Goal: Browse casually: Explore the website without a specific task or goal

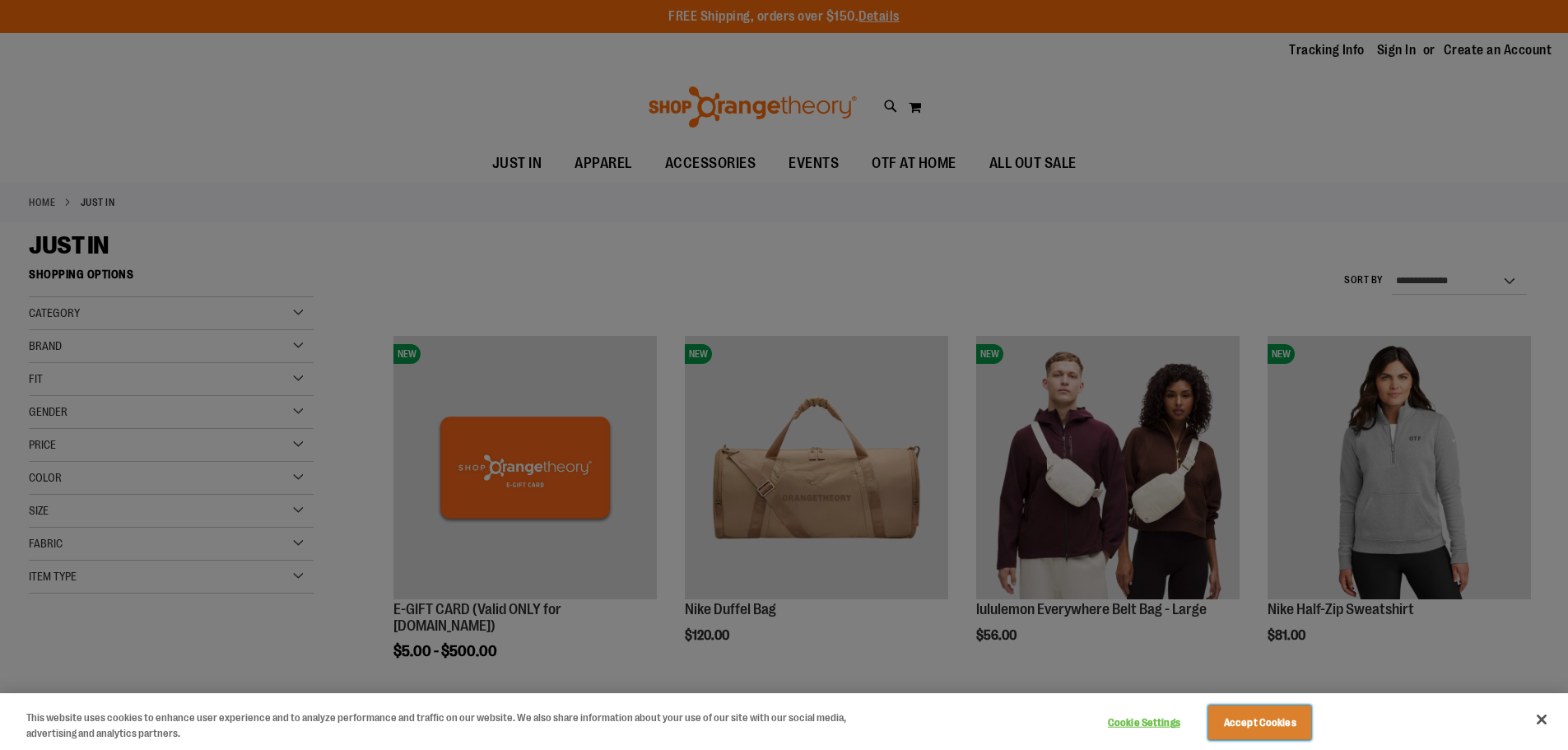
click at [1279, 714] on button "Accept Cookies" at bounding box center [1260, 723] width 103 height 35
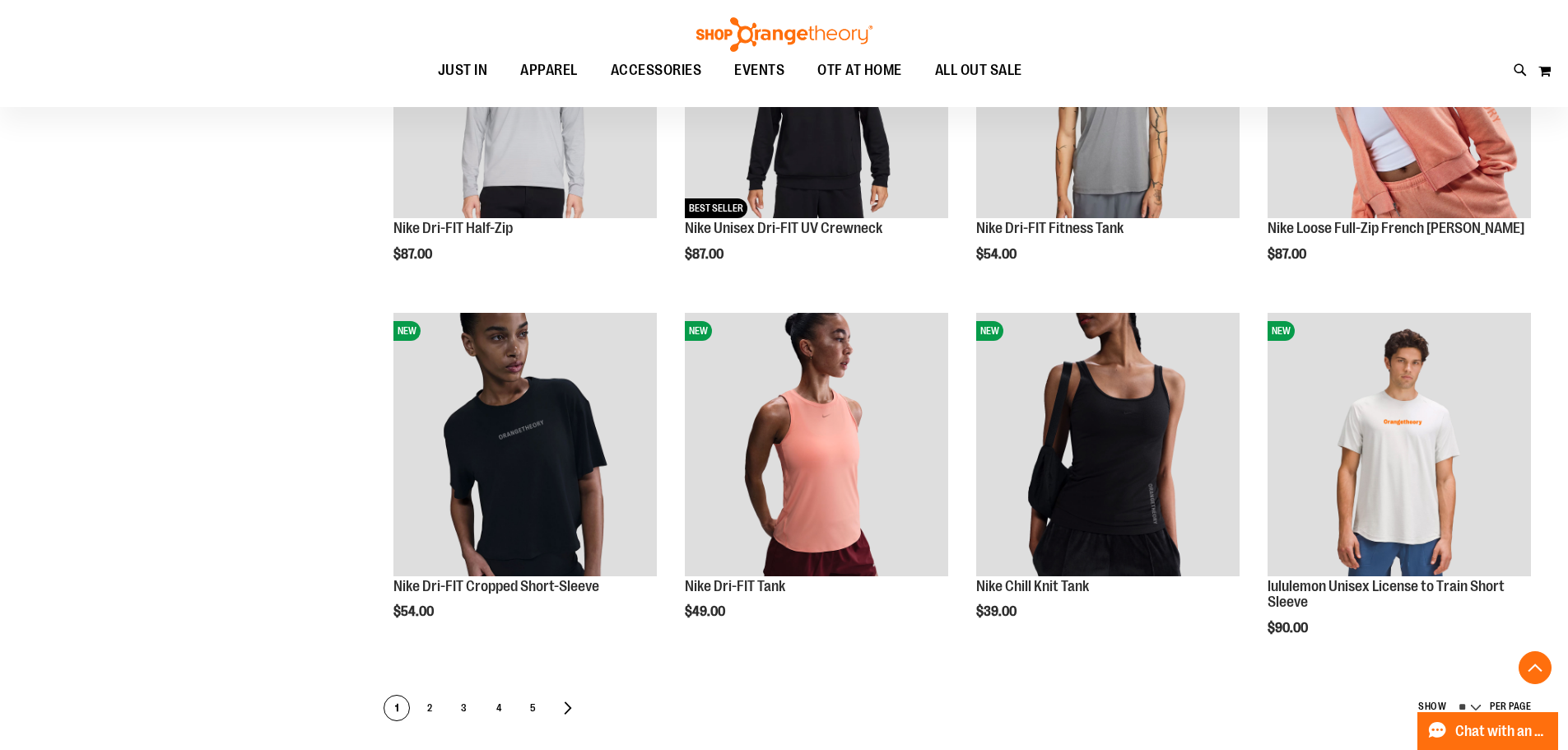
scroll to position [740, 0]
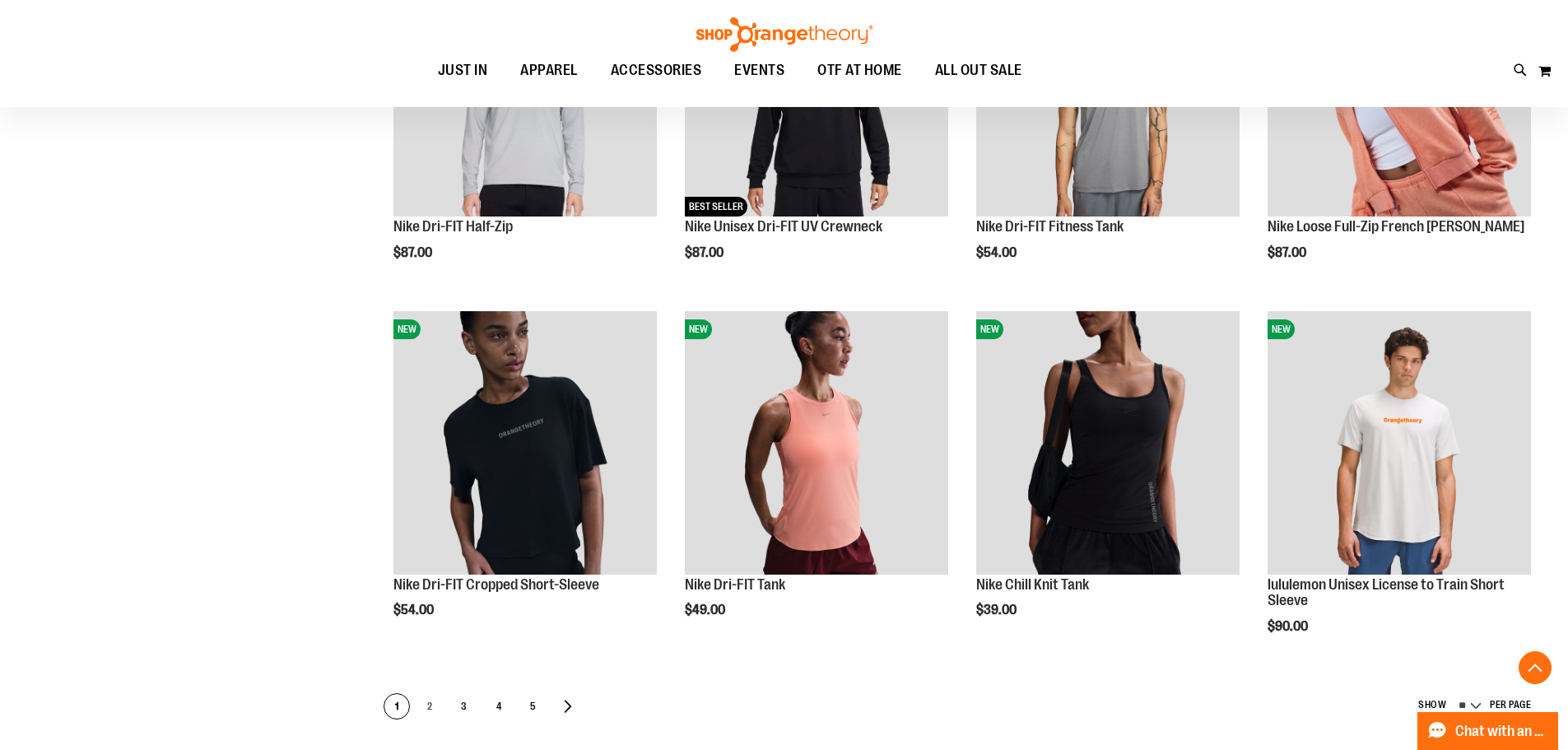
click at [434, 714] on span "2" at bounding box center [429, 707] width 24 height 26
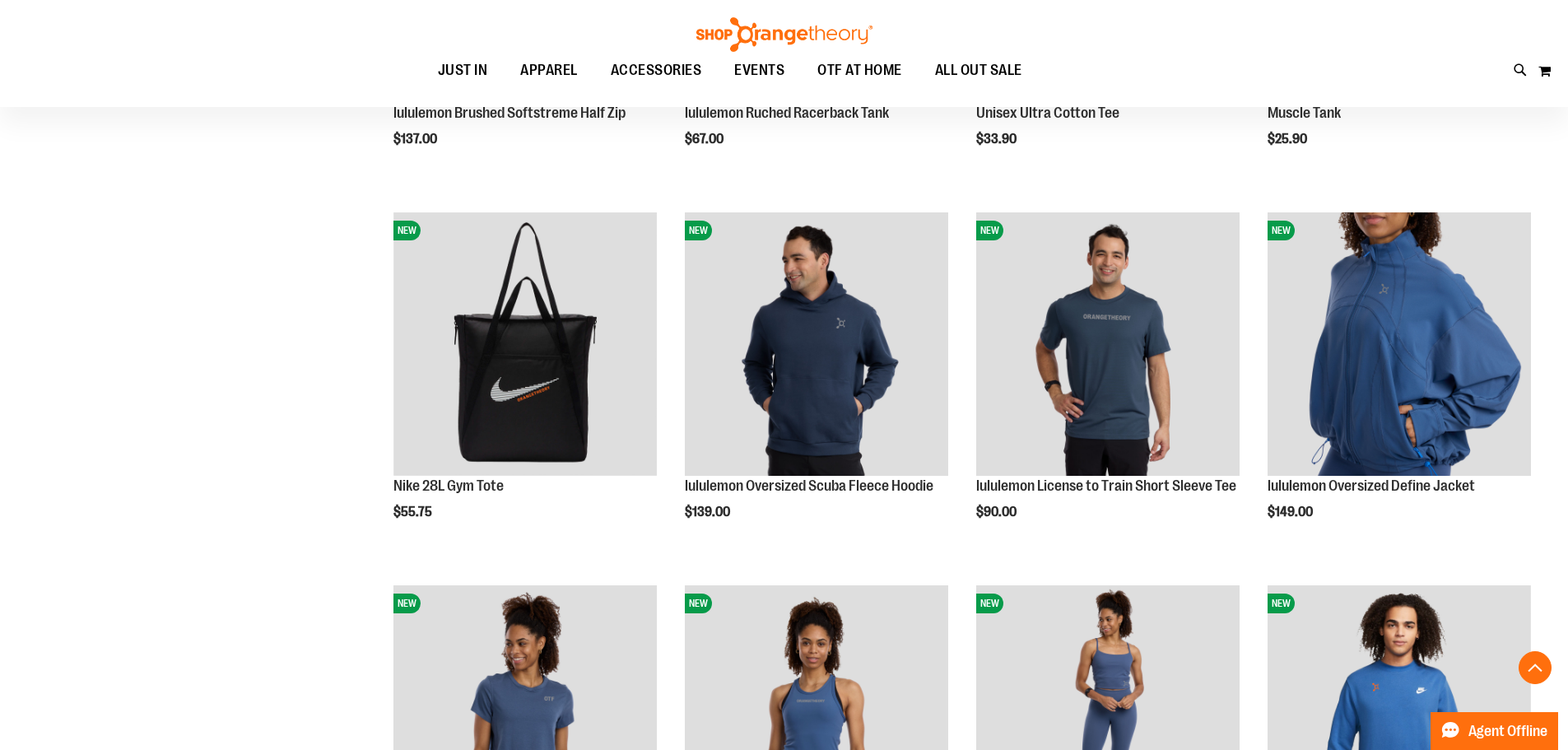
scroll to position [575, 0]
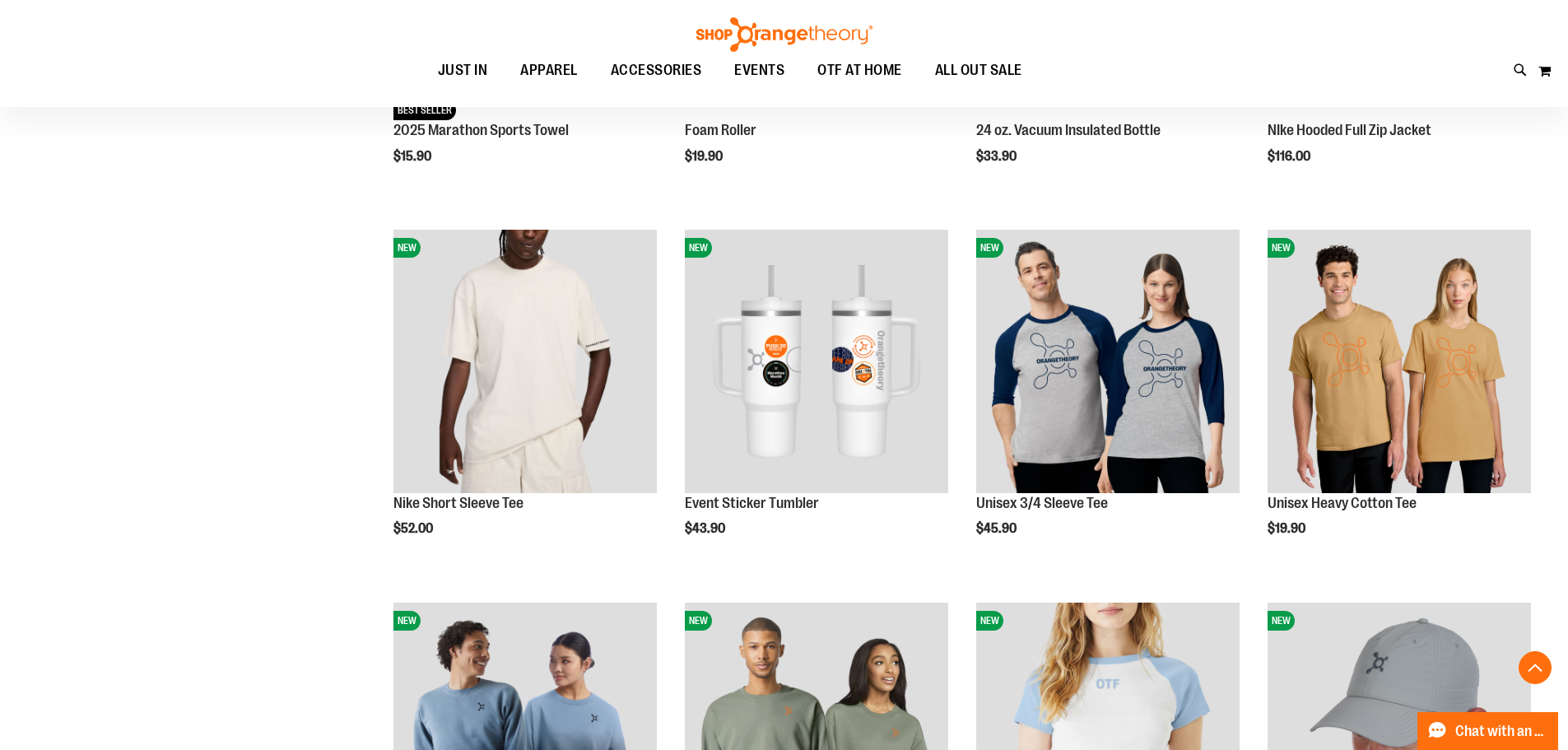
scroll to position [1646, 0]
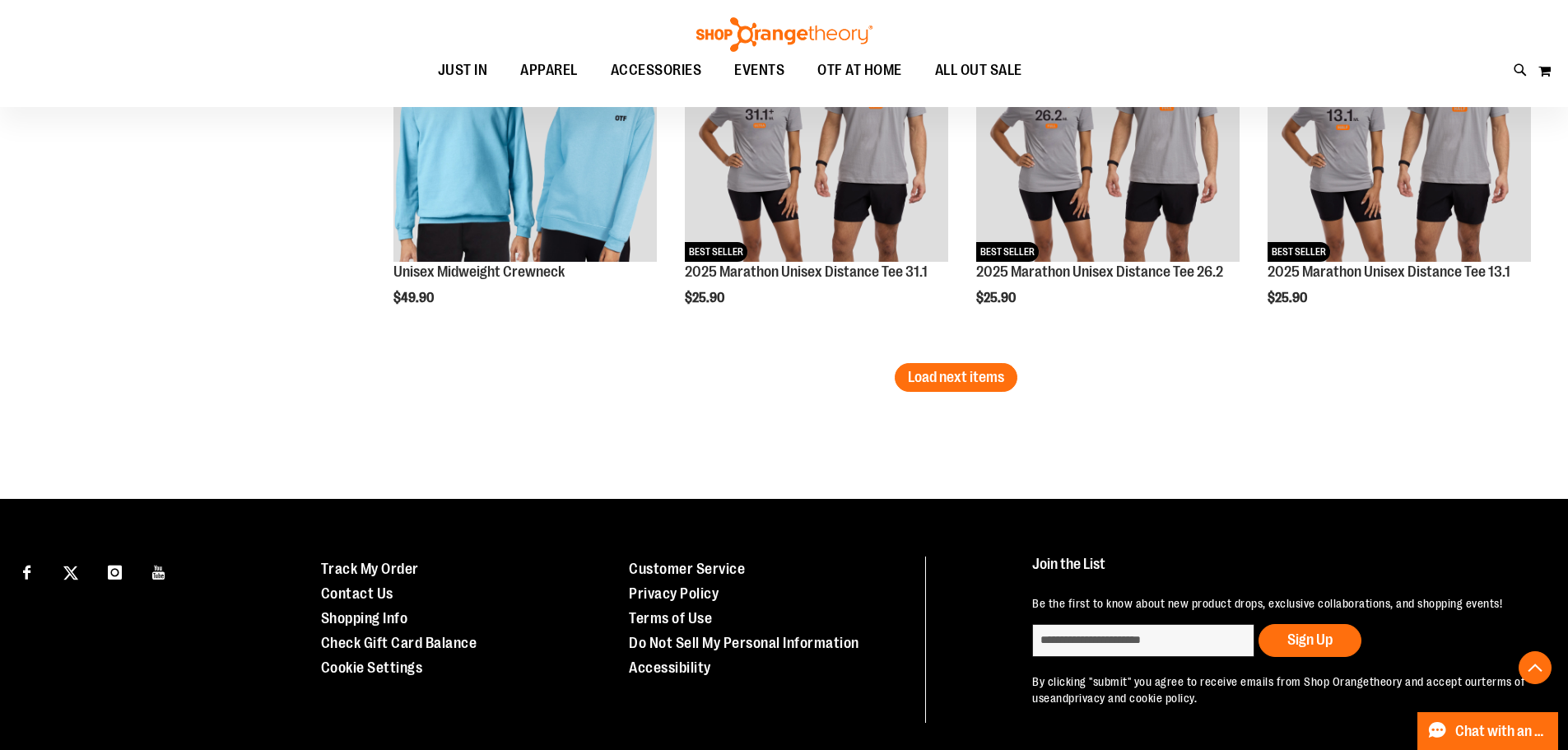
scroll to position [3374, 0]
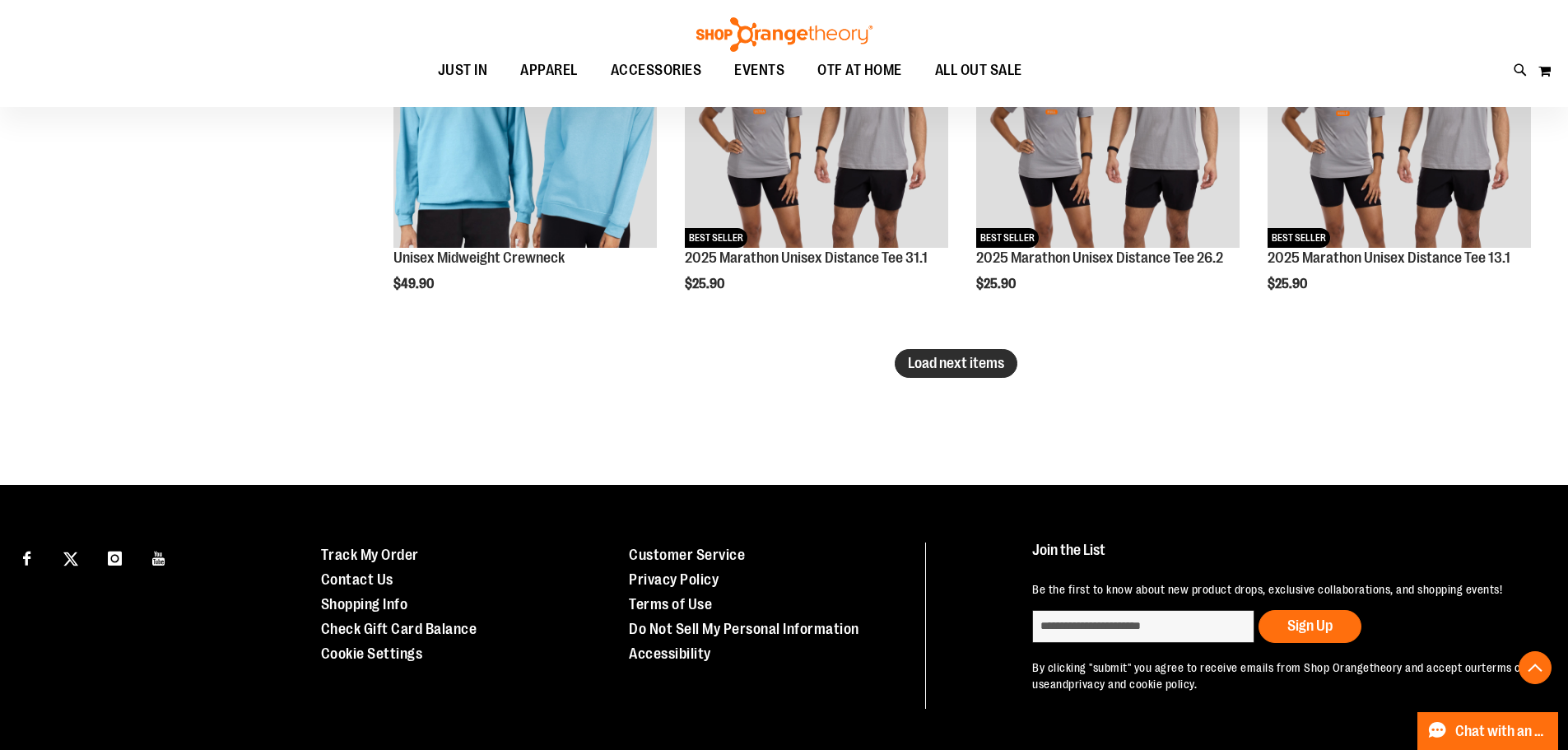
click at [966, 356] on span "Load next items" at bounding box center [956, 363] width 96 height 17
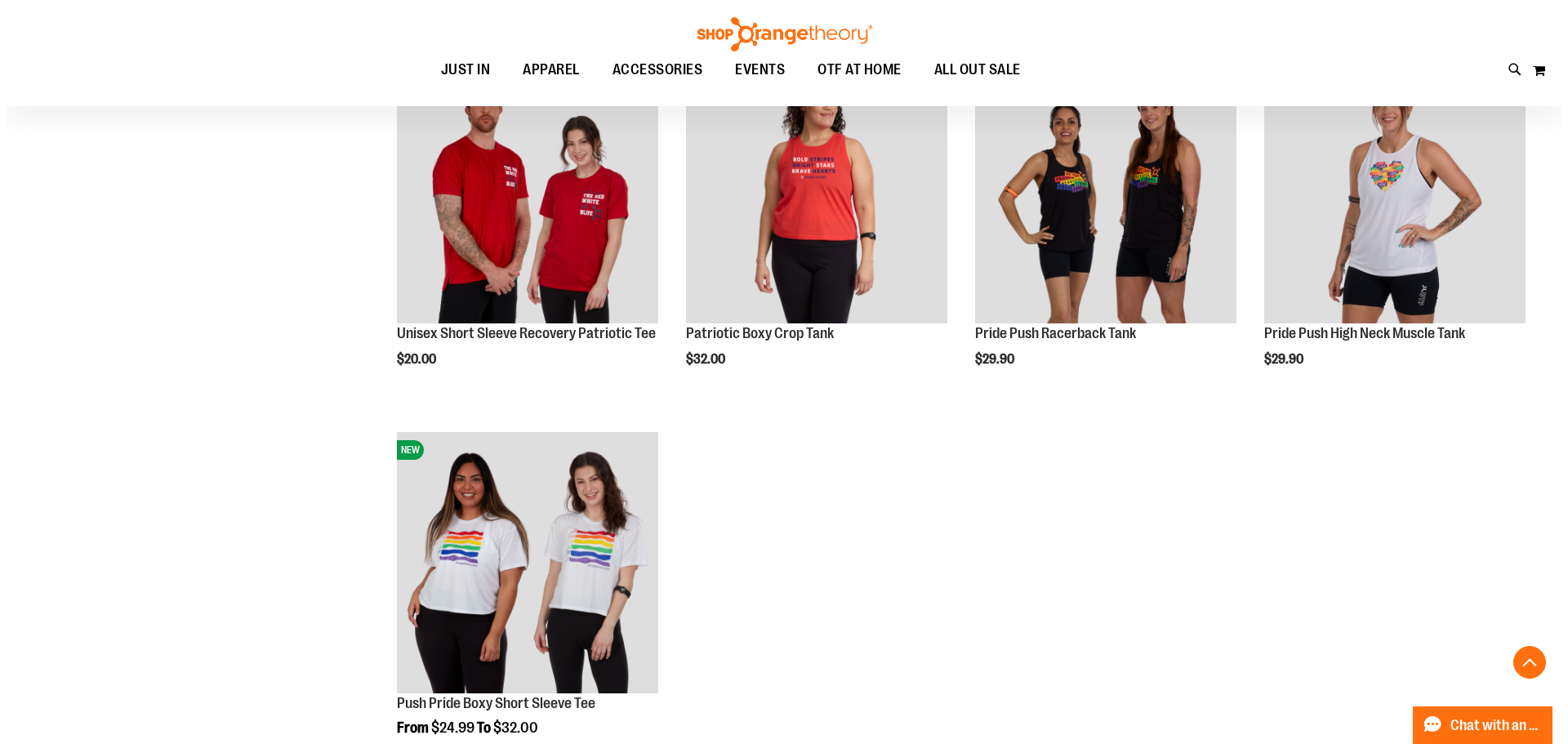
scroll to position [4082, 0]
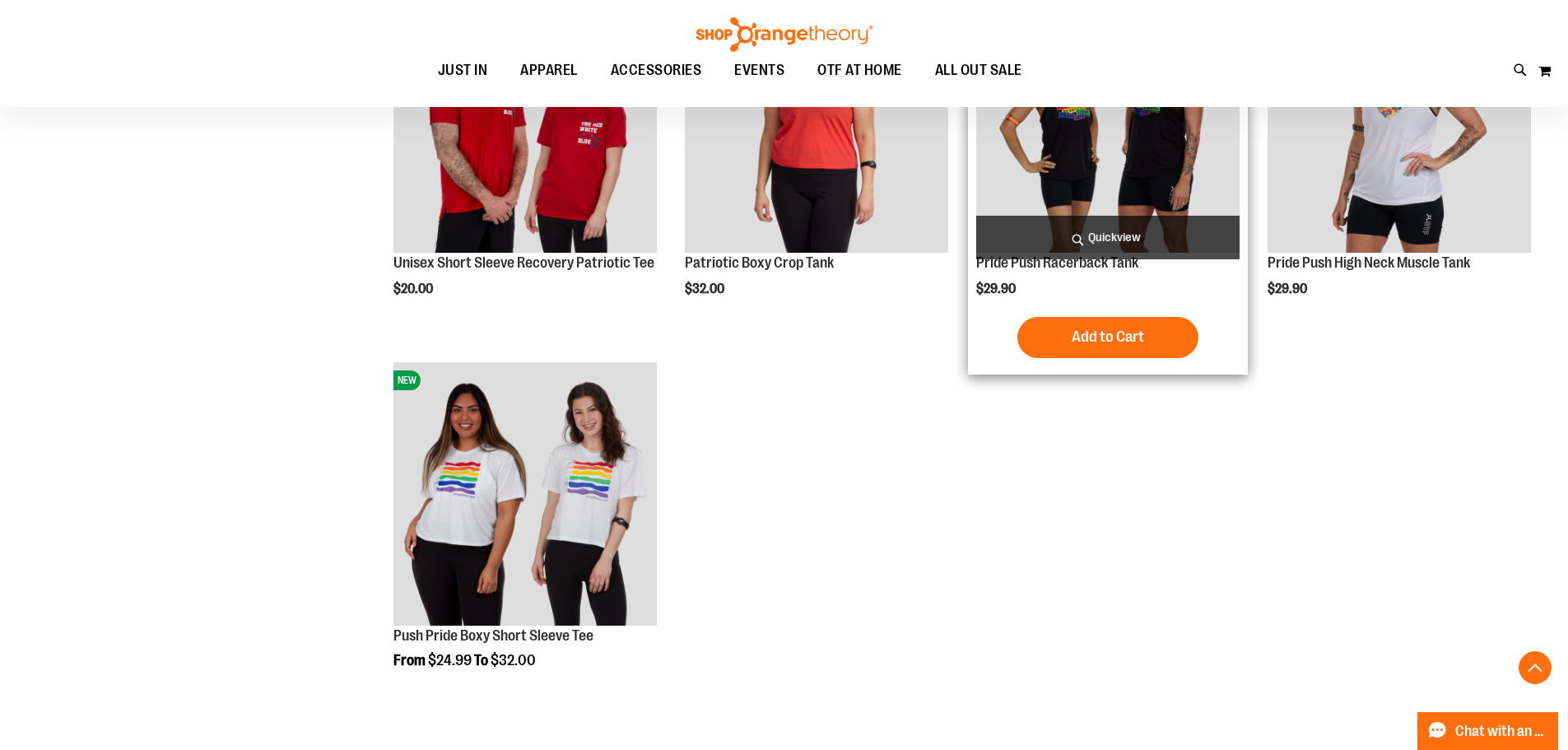
click at [1085, 221] on span "Quickview" at bounding box center [1107, 238] width 263 height 44
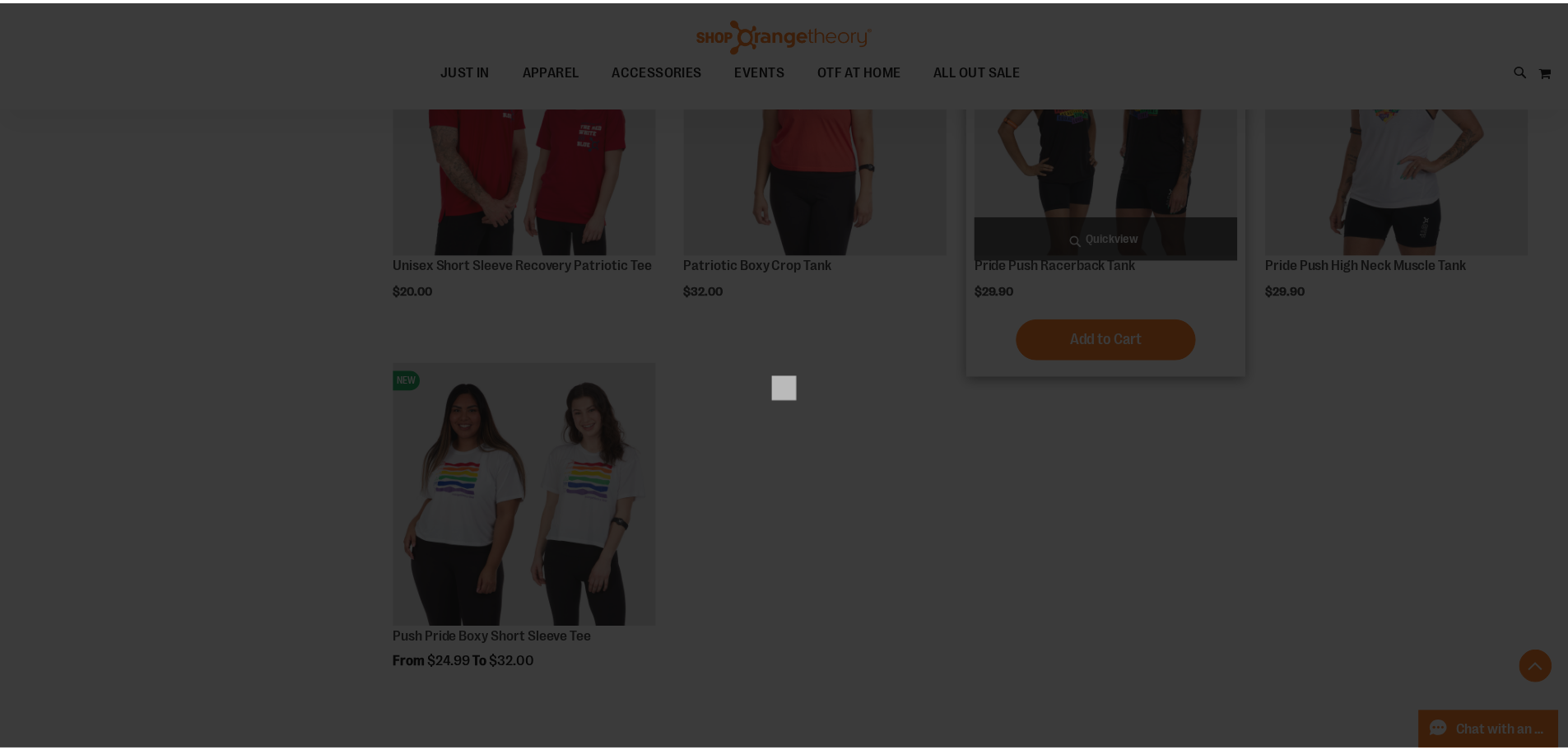
scroll to position [0, 0]
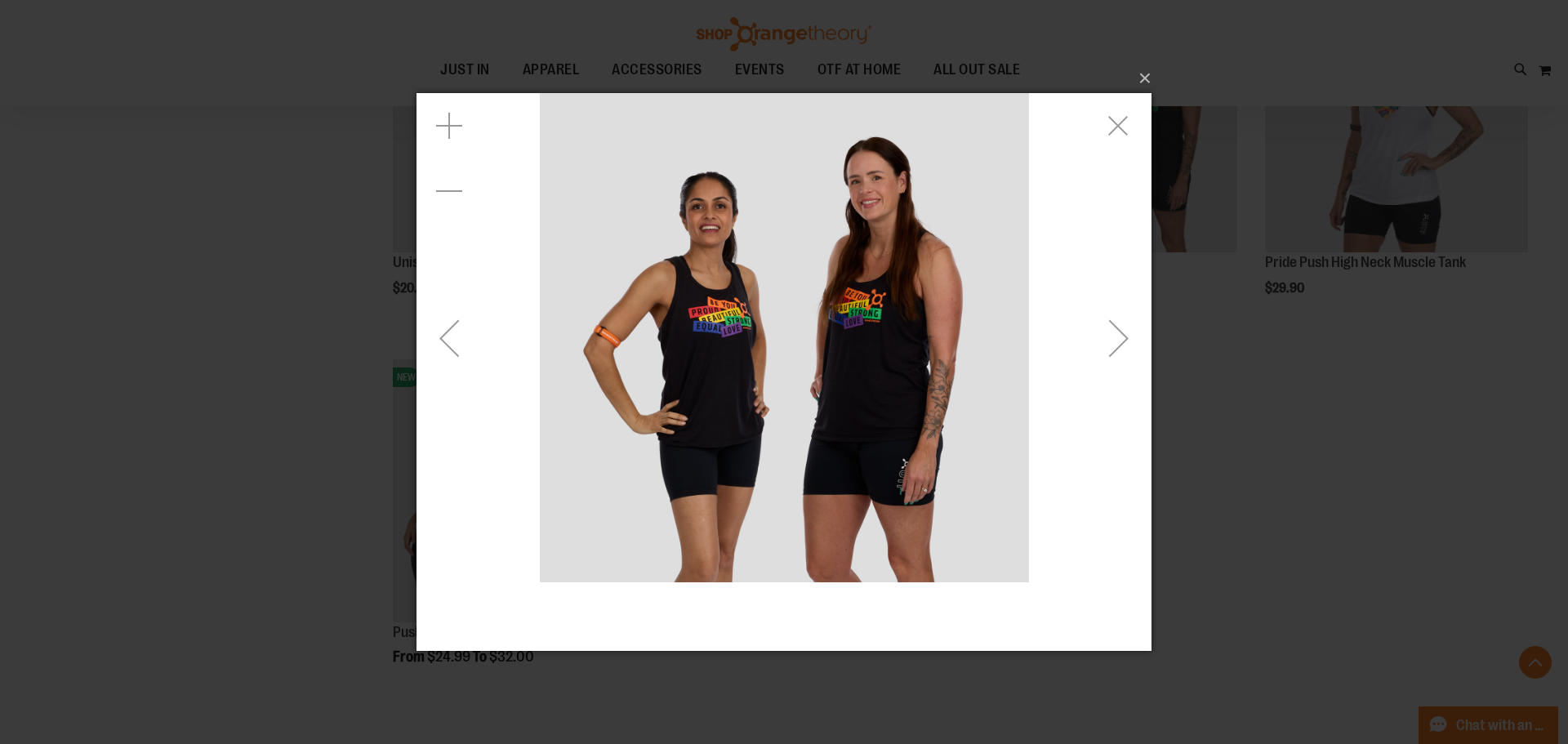
click at [1100, 330] on div "Next" at bounding box center [1119, 336] width 65 height 65
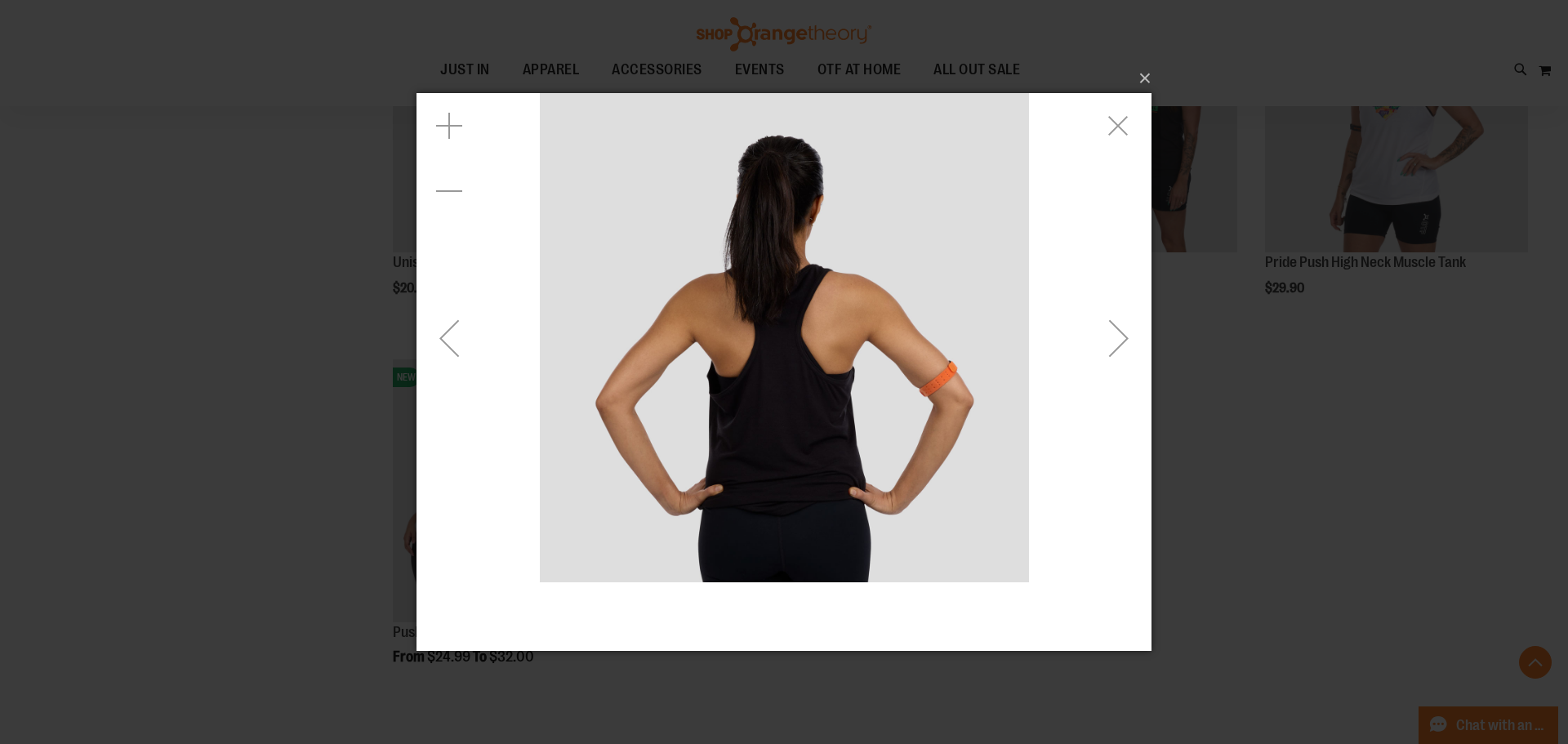
click at [1100, 330] on div "Next" at bounding box center [1119, 336] width 65 height 65
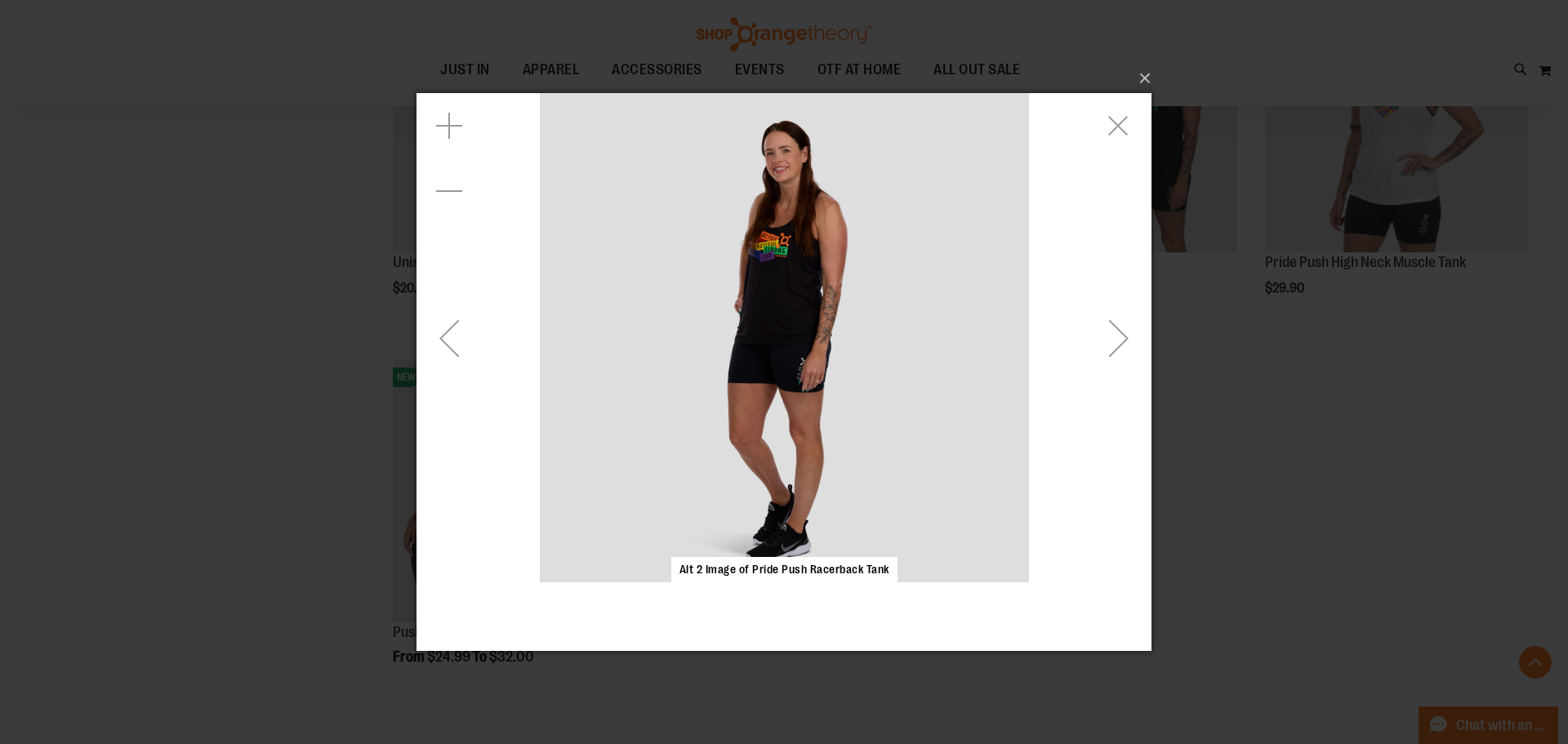
click at [1100, 330] on div "Next" at bounding box center [1119, 336] width 65 height 65
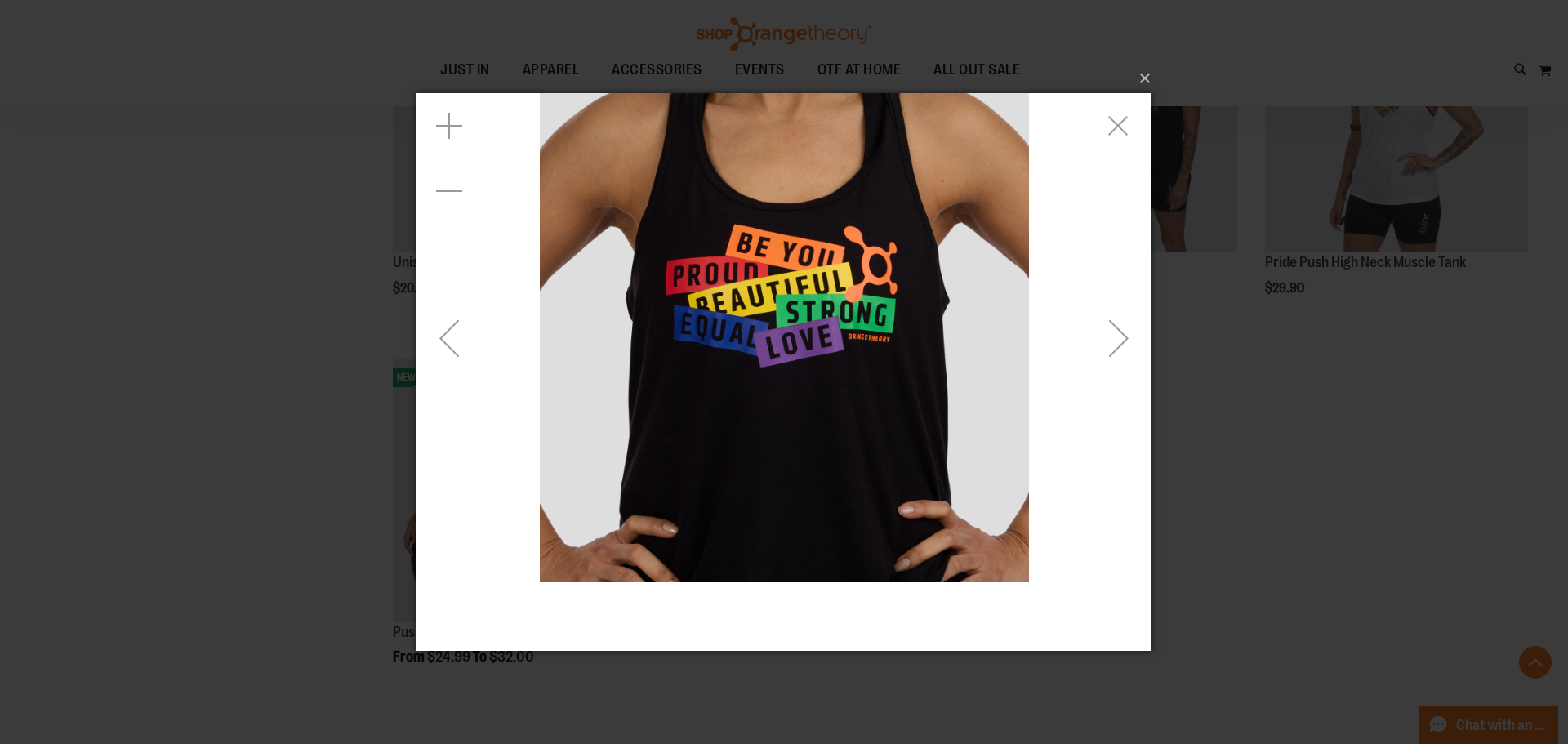
click at [1100, 330] on div "Next" at bounding box center [1119, 336] width 65 height 65
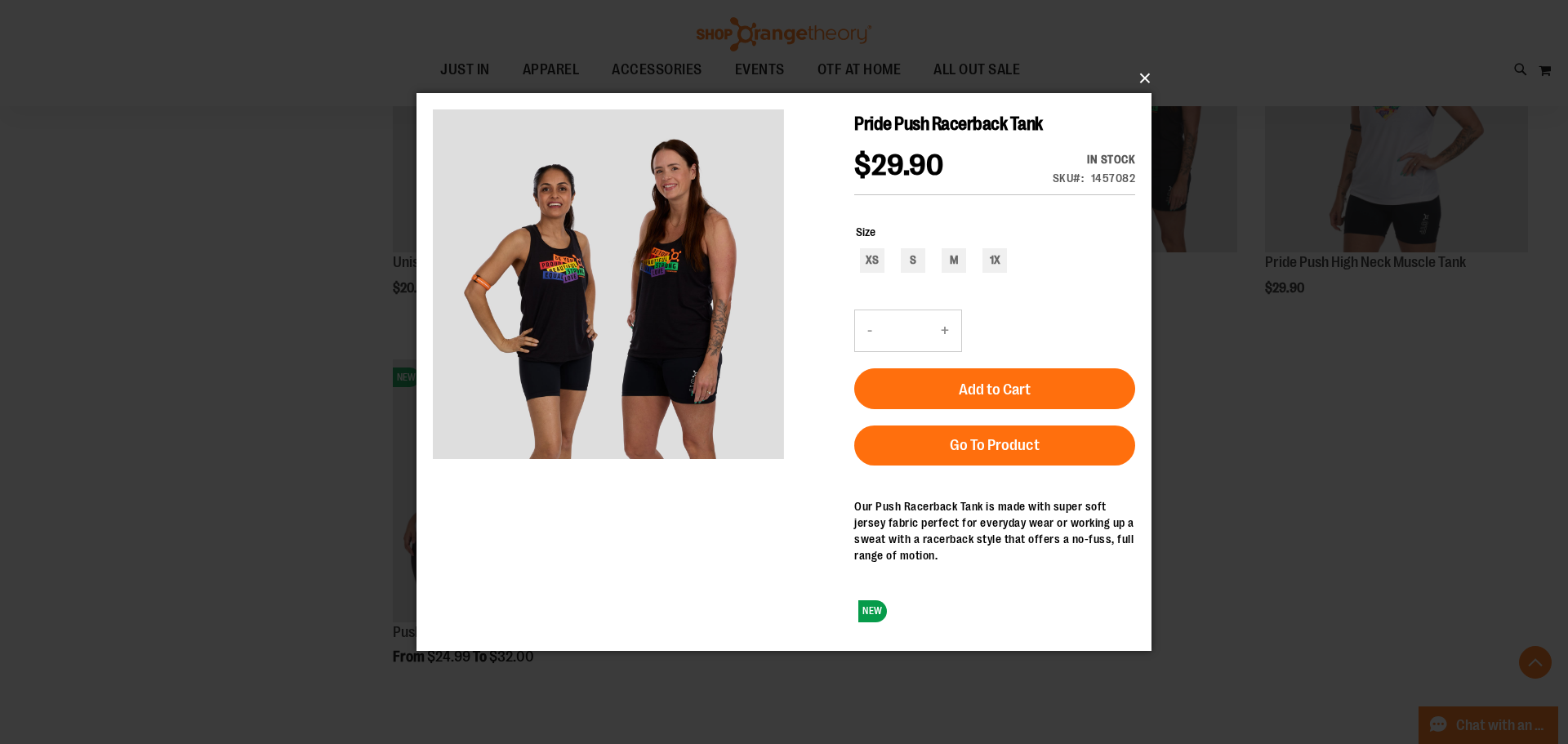
click at [1139, 76] on button "×" at bounding box center [789, 78] width 735 height 36
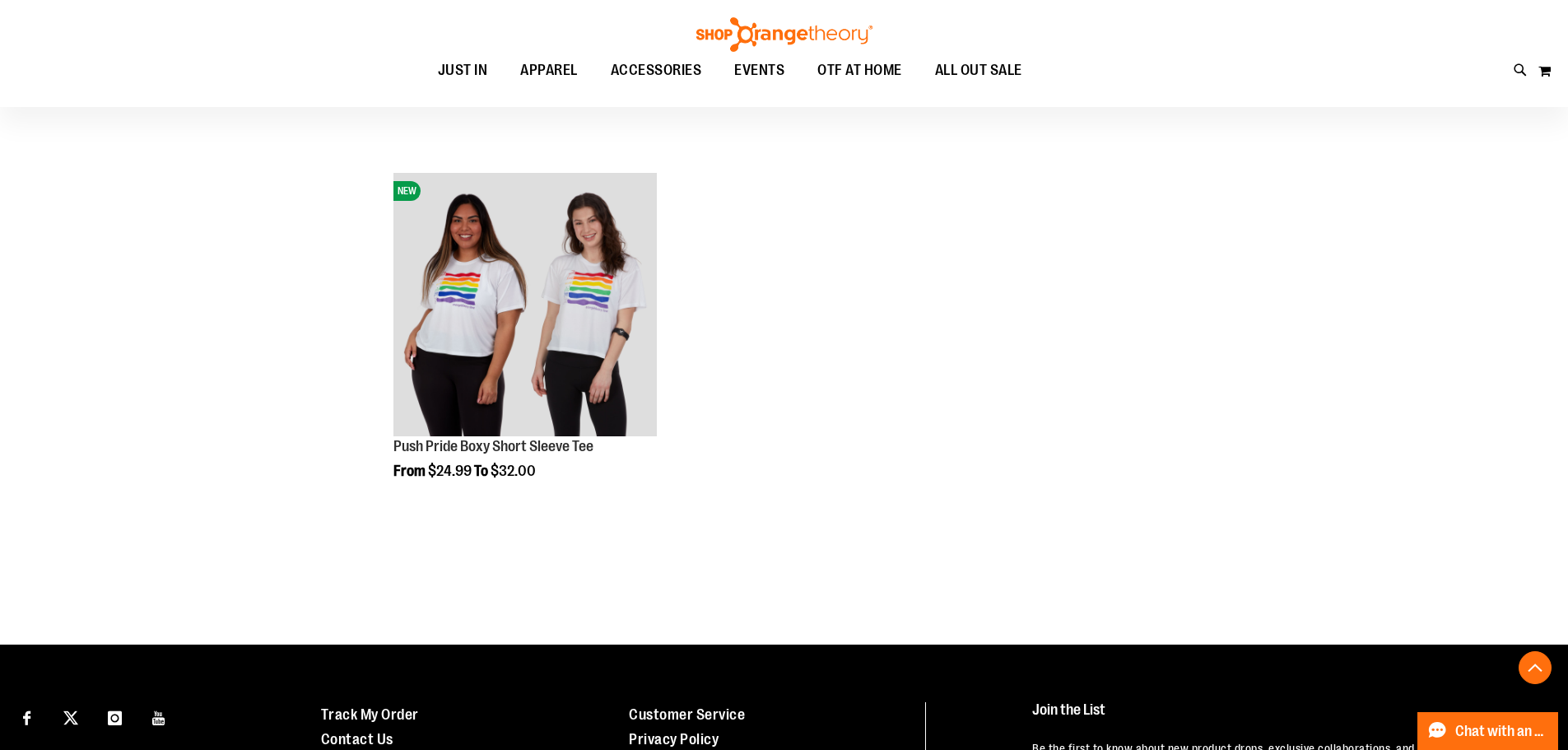
scroll to position [4280, 0]
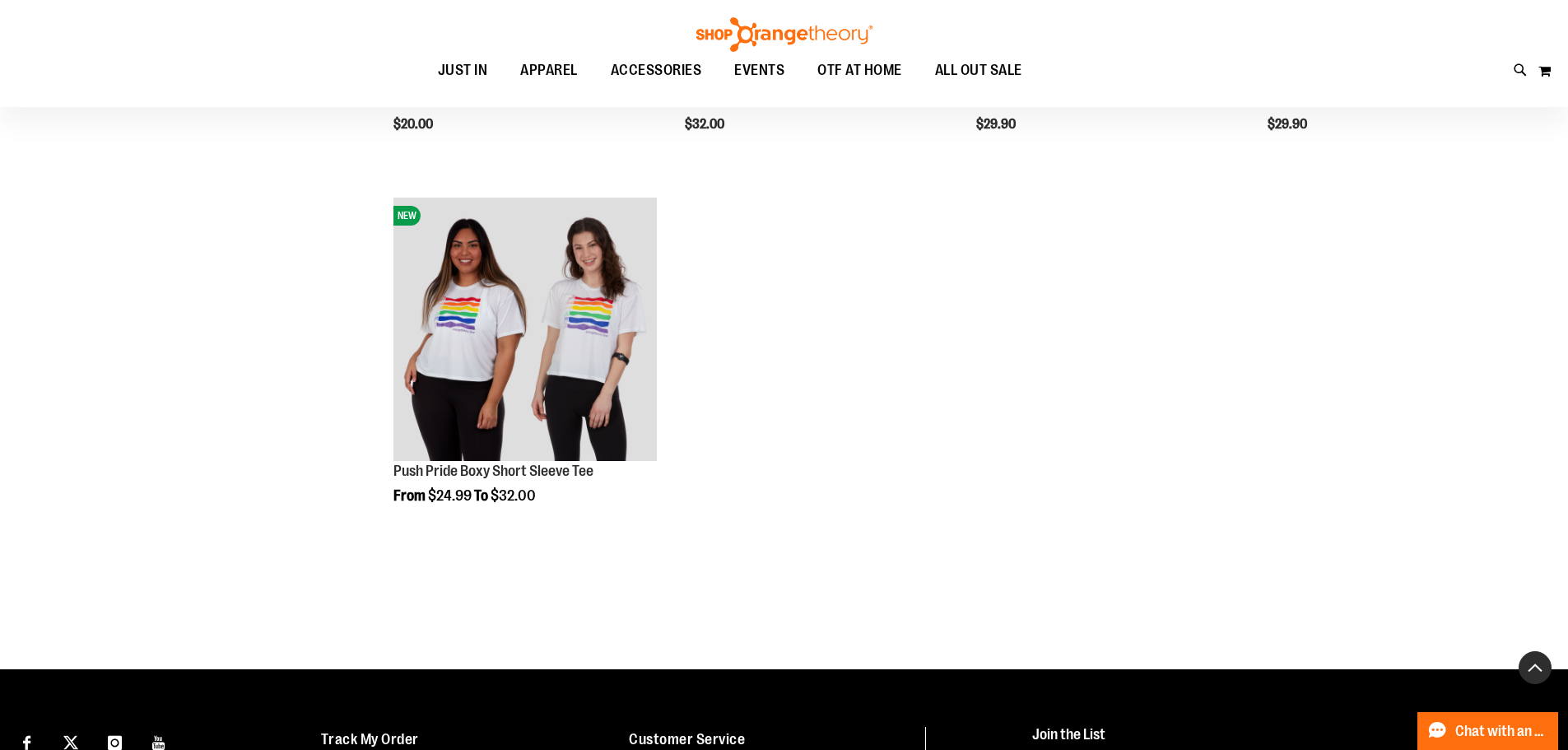
click at [1527, 664] on button "Back To Top" at bounding box center [1536, 668] width 33 height 33
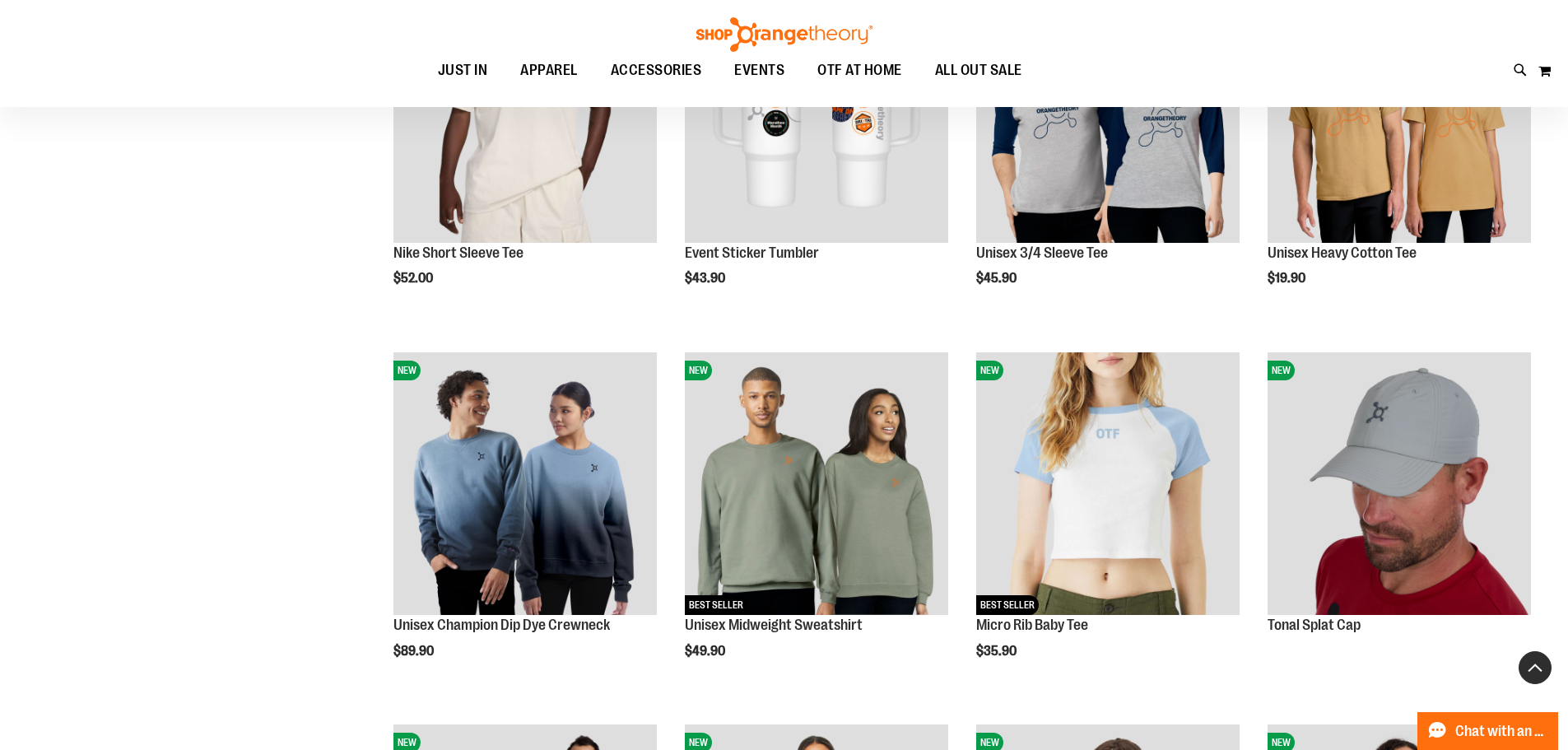
scroll to position [329, 0]
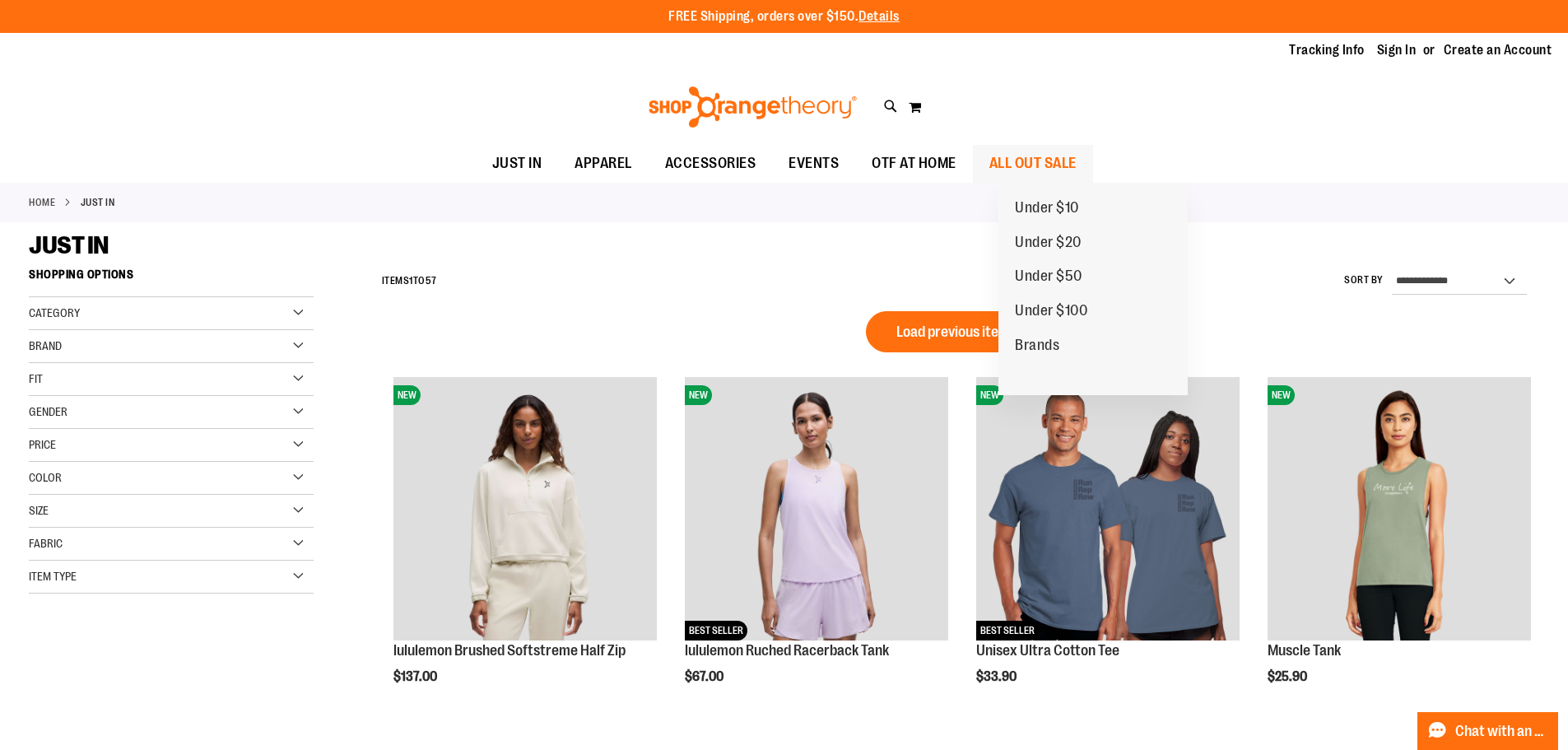
click at [1072, 157] on span "ALL OUT SALE" at bounding box center [1033, 163] width 87 height 37
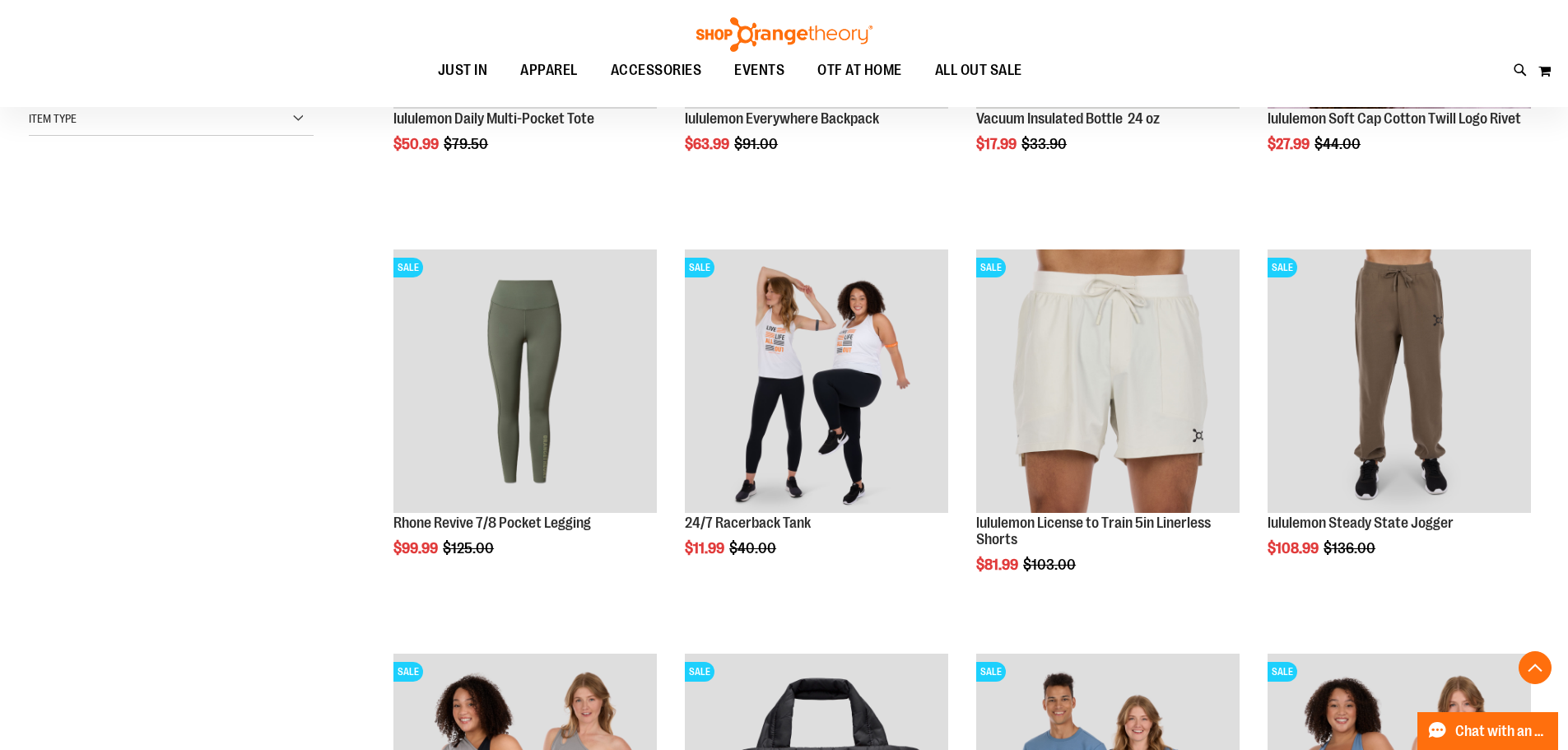
scroll to position [493, 0]
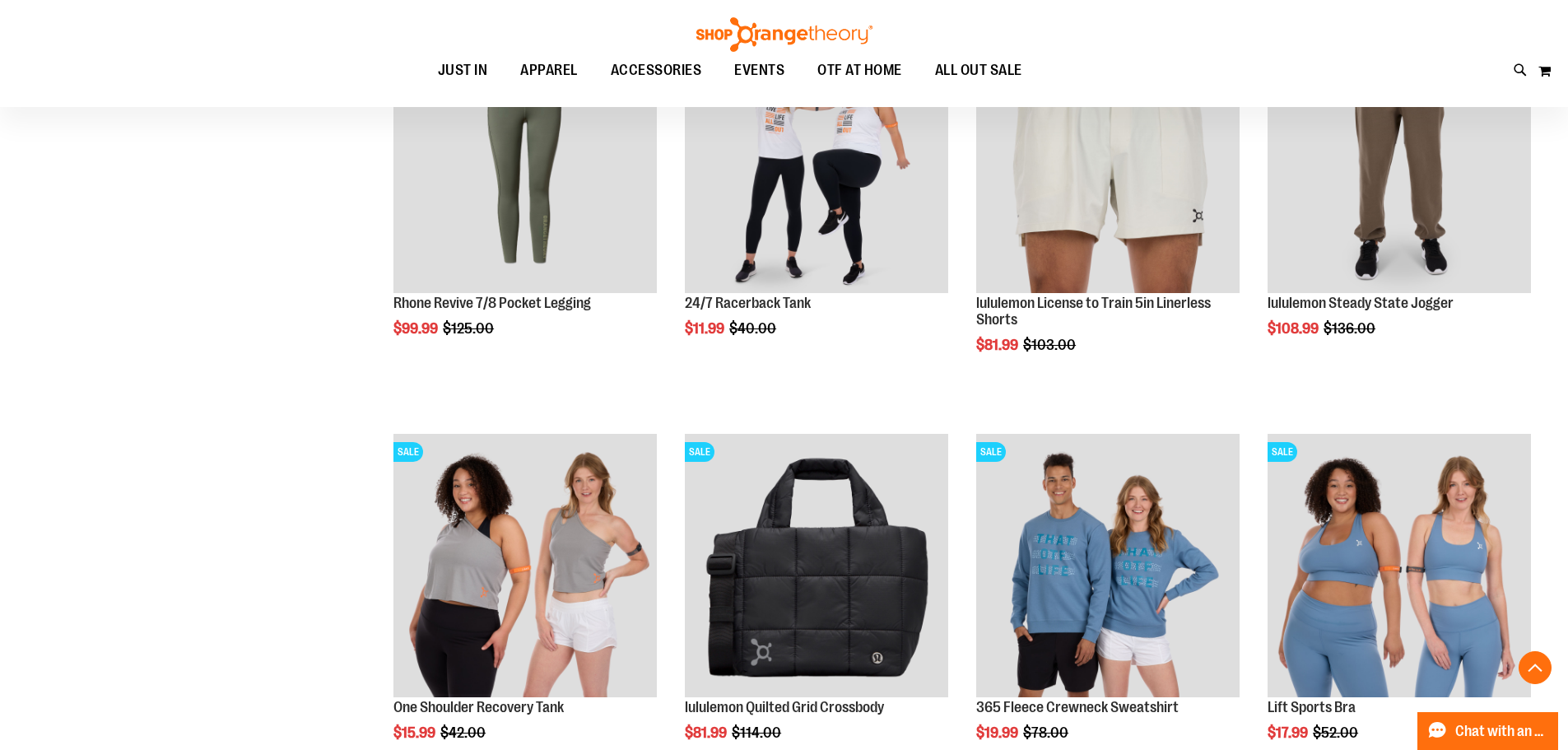
scroll to position [905, 0]
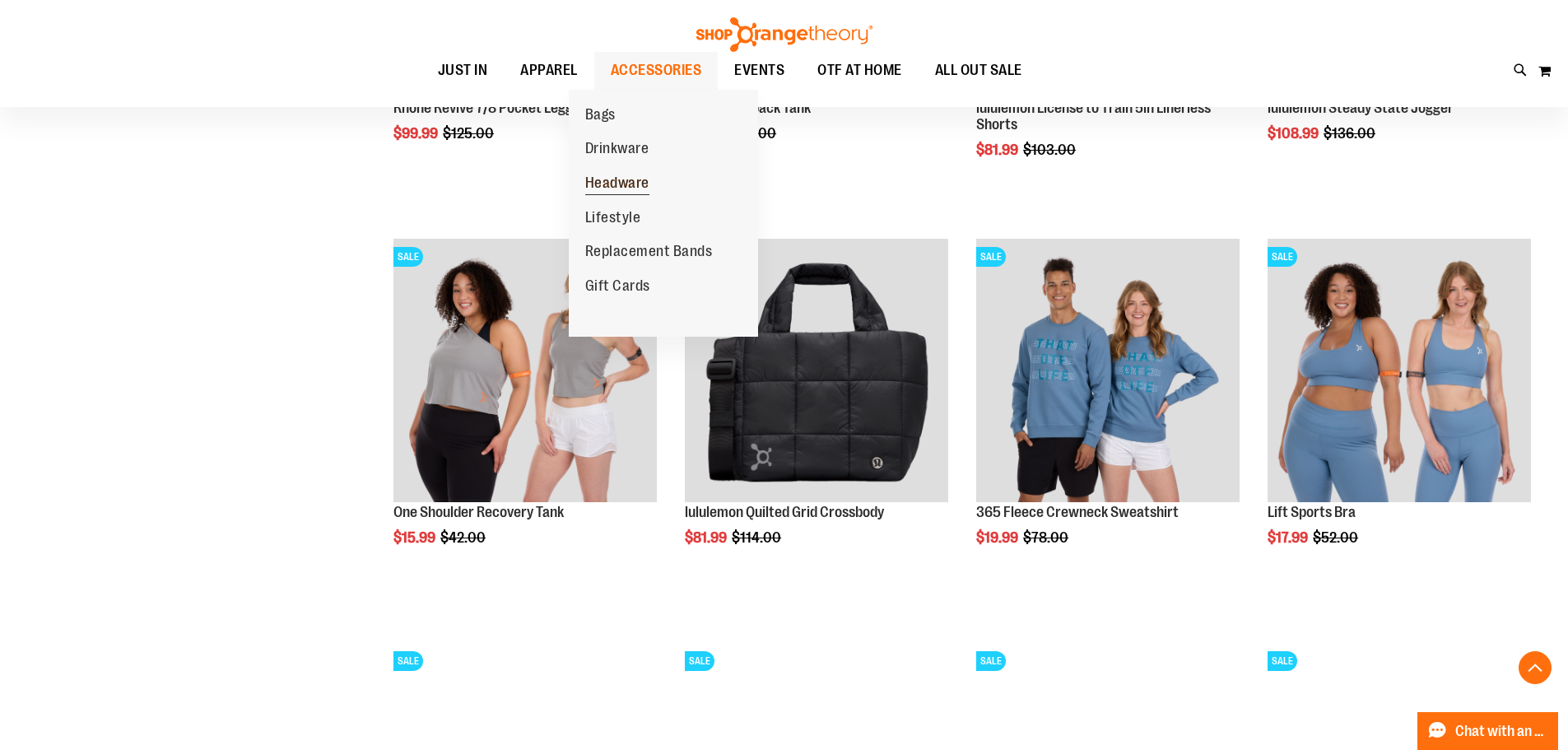
click at [630, 179] on span "Headware" at bounding box center [617, 185] width 64 height 21
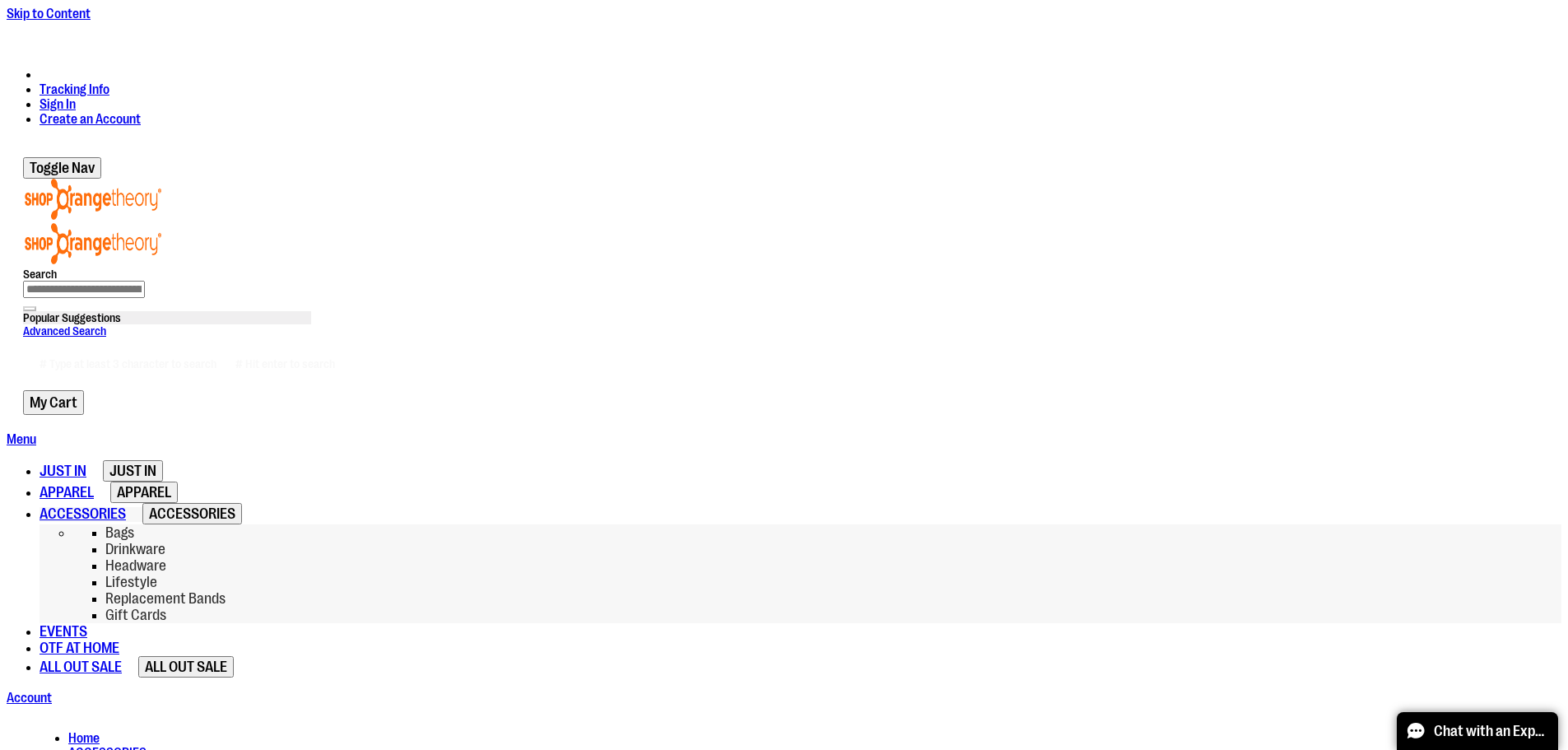
click at [157, 573] on span "Lifestyle" at bounding box center [131, 581] width 52 height 17
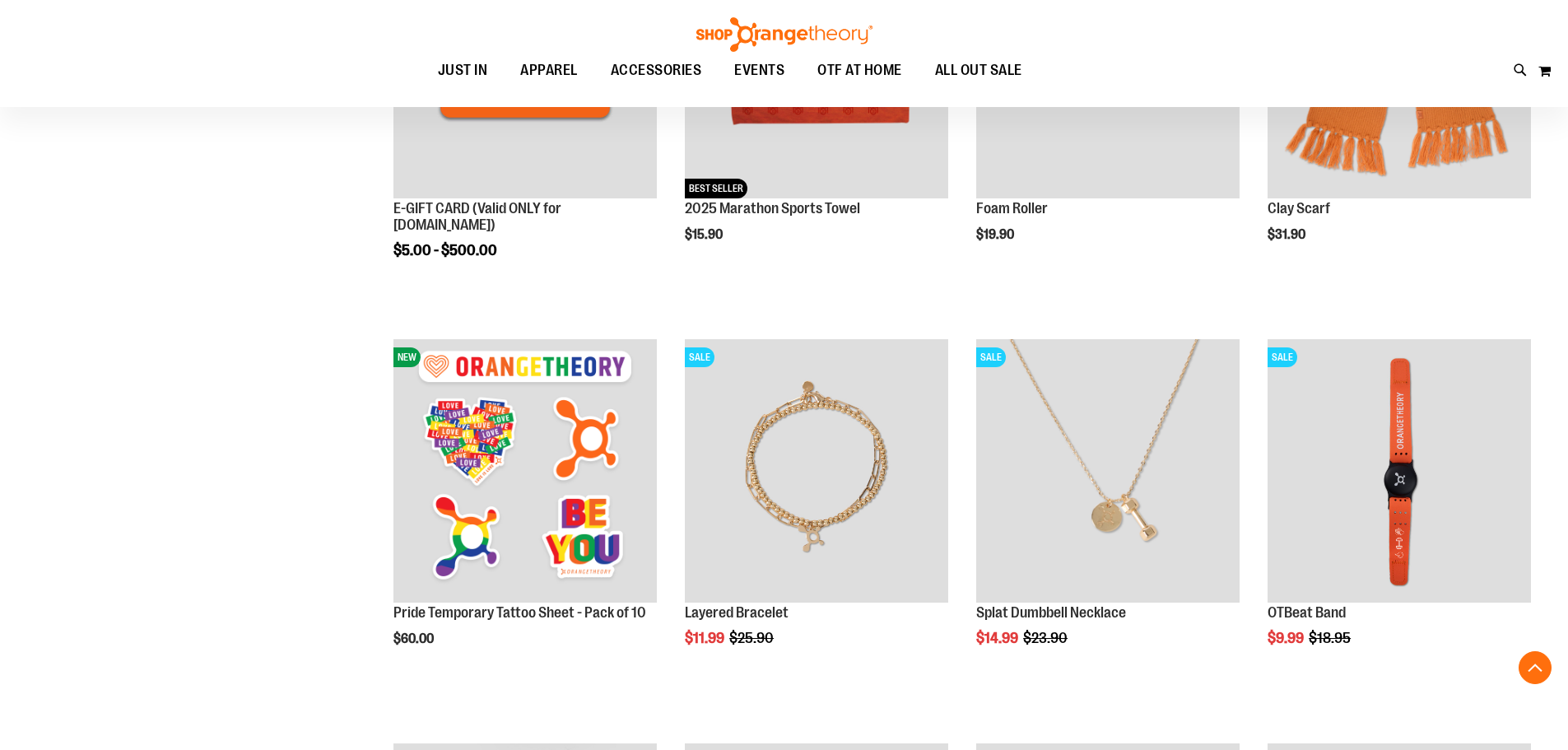
scroll to position [493, 0]
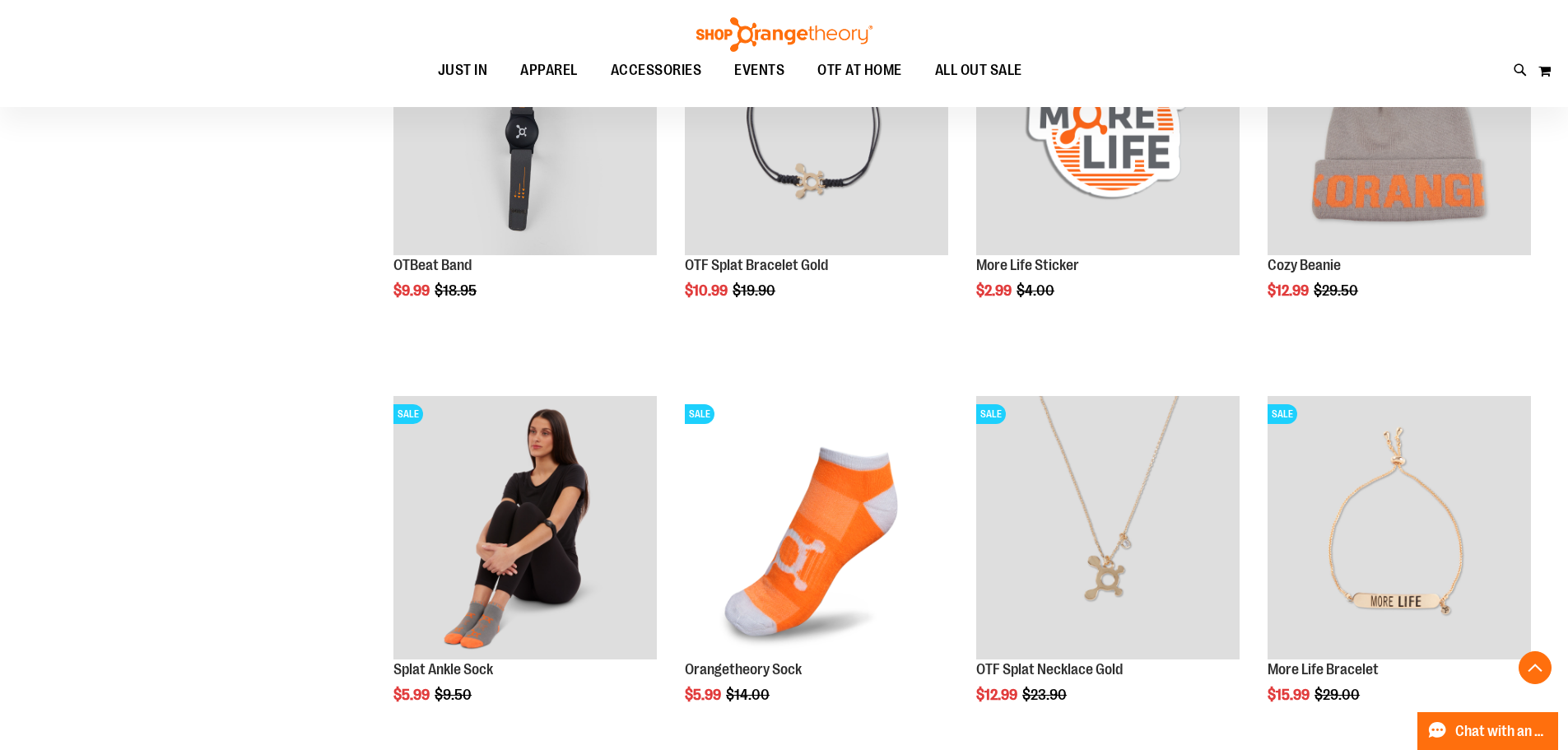
scroll to position [575, 0]
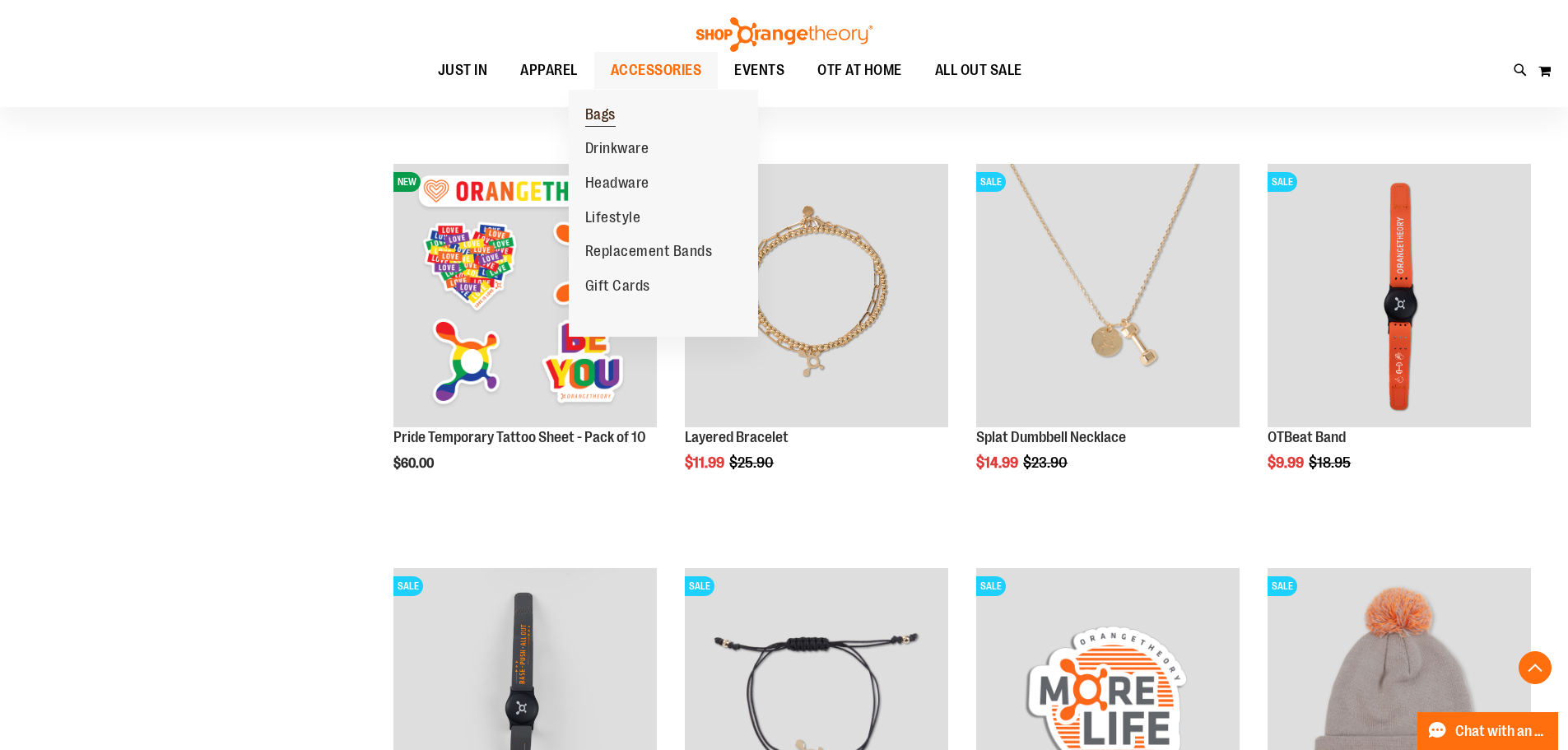
click at [610, 112] on span "Bags" at bounding box center [600, 116] width 31 height 21
